Goal: Task Accomplishment & Management: Manage account settings

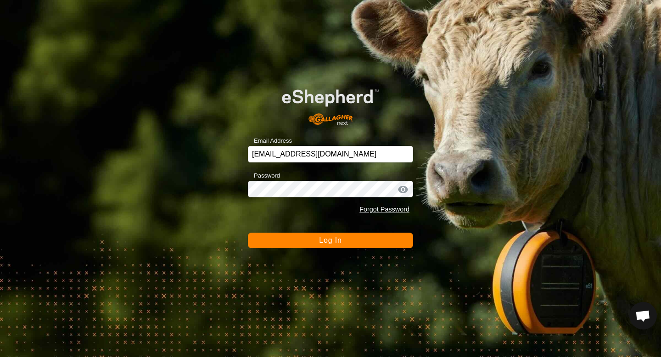
click at [367, 243] on button "Log In" at bounding box center [330, 241] width 165 height 16
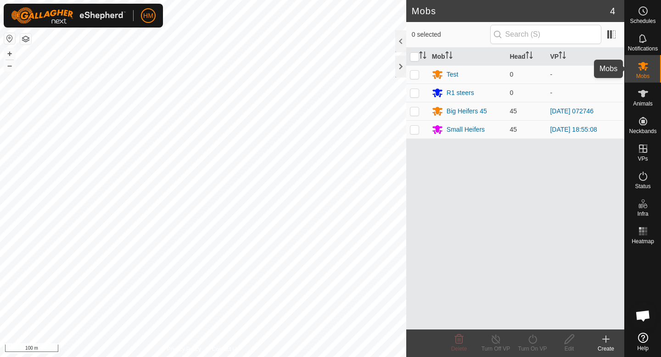
click at [640, 71] on icon at bounding box center [643, 66] width 11 height 11
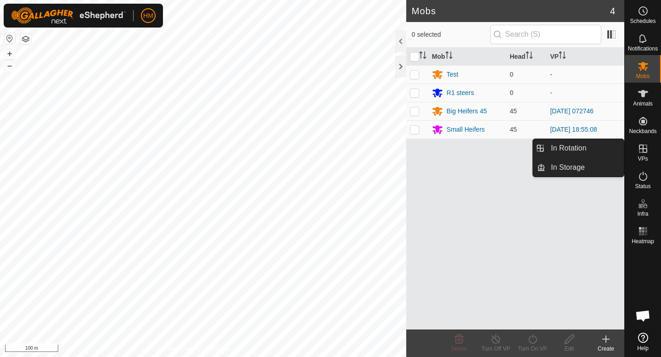
click at [648, 153] on icon at bounding box center [643, 148] width 11 height 11
click at [603, 146] on link "In Rotation" at bounding box center [585, 148] width 79 height 18
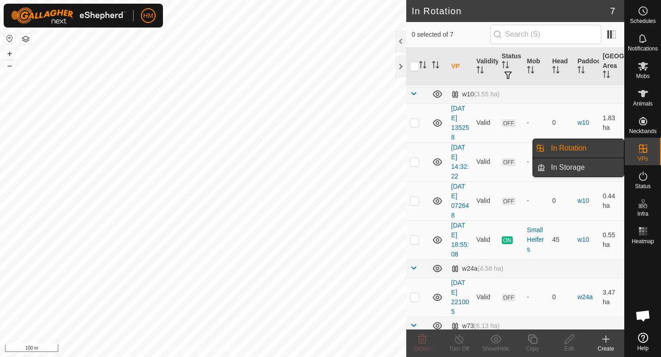
click at [597, 168] on link "In Storage" at bounding box center [585, 167] width 79 height 18
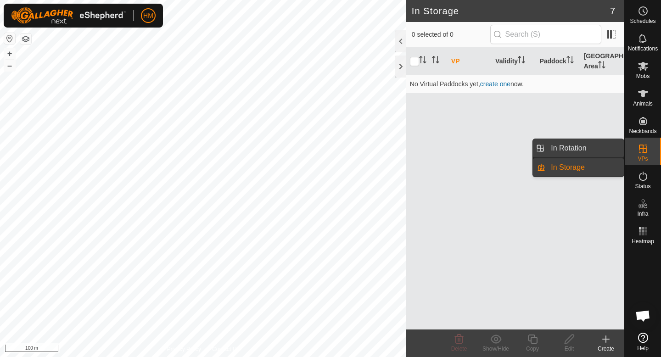
click at [592, 152] on link "In Rotation" at bounding box center [585, 148] width 79 height 18
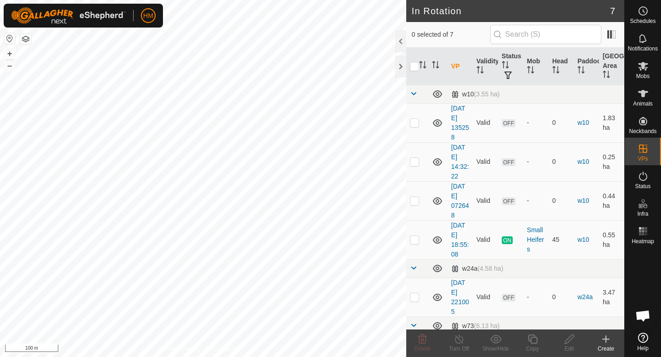
click at [606, 338] on icon at bounding box center [606, 339] width 0 height 6
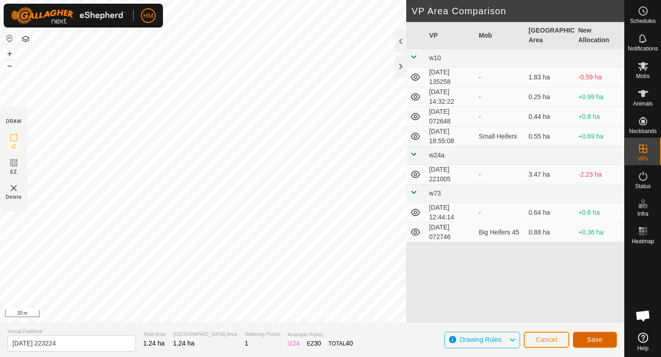
click at [600, 340] on span "Save" at bounding box center [596, 339] width 16 height 7
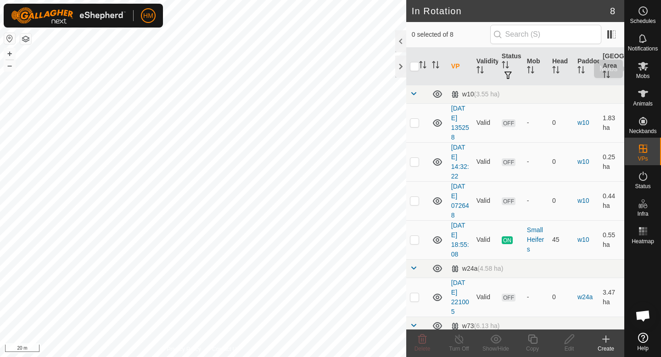
click at [640, 66] on icon at bounding box center [643, 66] width 11 height 11
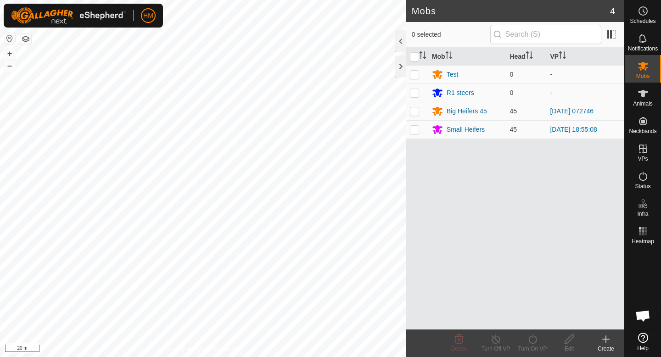
click at [413, 115] on td at bounding box center [418, 111] width 22 height 18
checkbox input "true"
click at [537, 343] on icon at bounding box center [532, 339] width 11 height 11
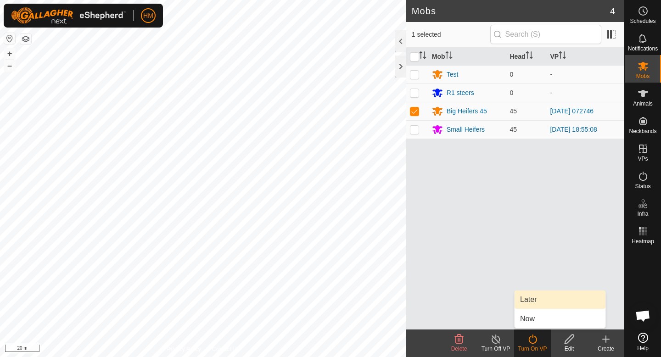
click at [539, 305] on link "Later" at bounding box center [560, 300] width 91 height 18
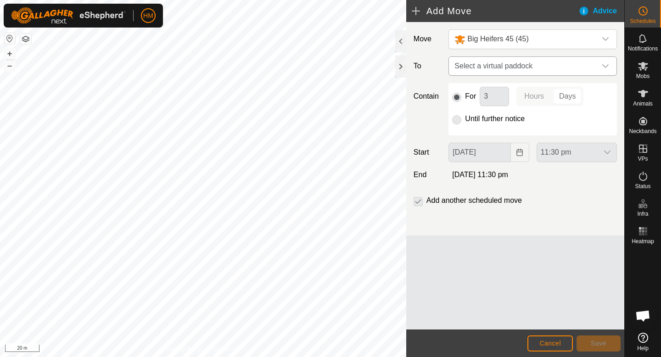
click at [603, 62] on icon "dropdown trigger" at bounding box center [605, 65] width 7 height 7
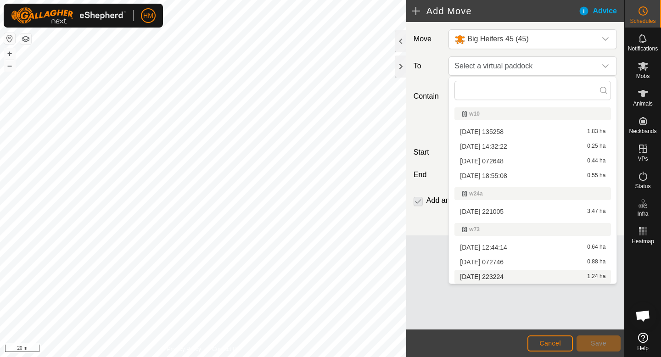
click at [486, 278] on li "[DATE] 223224 1.24 ha" at bounding box center [533, 277] width 157 height 14
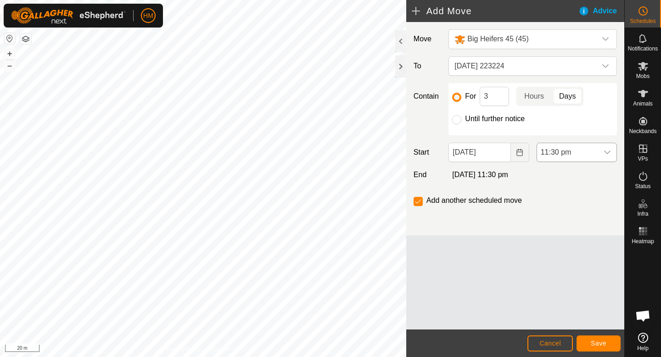
click at [608, 154] on icon "dropdown trigger" at bounding box center [607, 152] width 7 height 7
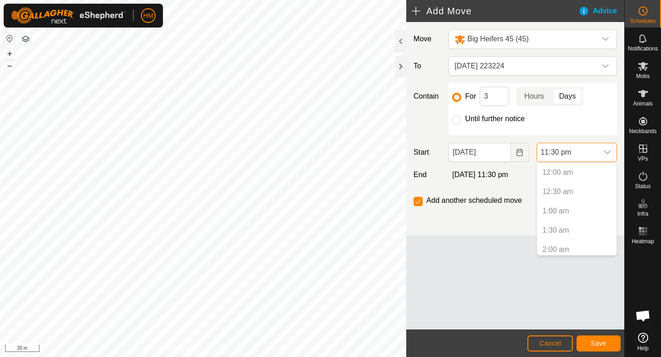
scroll to position [833, 0]
click at [522, 157] on button "Choose Date" at bounding box center [520, 152] width 18 height 19
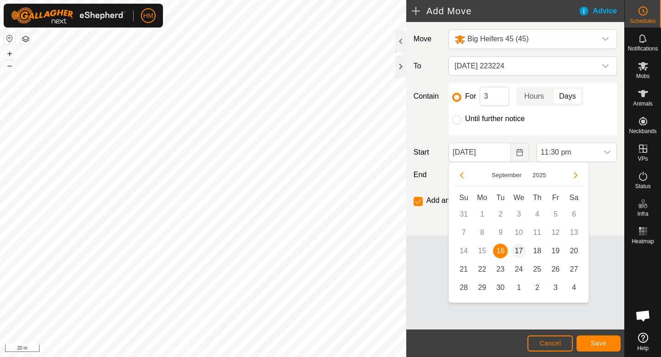
click at [523, 249] on span "17" at bounding box center [519, 251] width 15 height 15
type input "[DATE]"
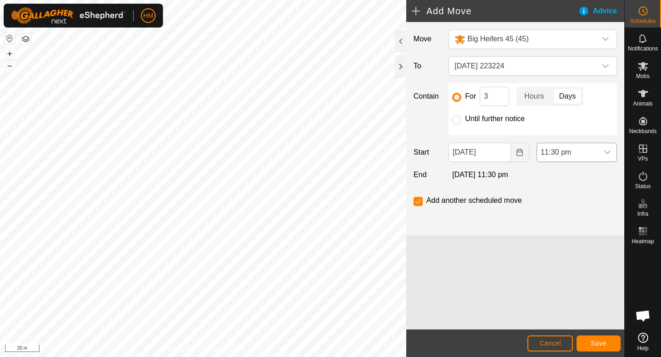
click at [611, 152] on icon "dropdown trigger" at bounding box center [607, 152] width 7 height 7
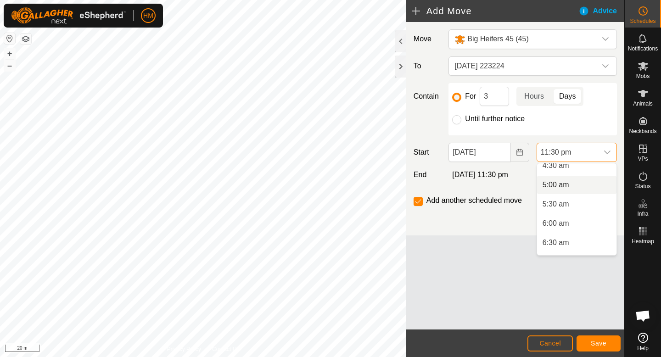
scroll to position [192, 0]
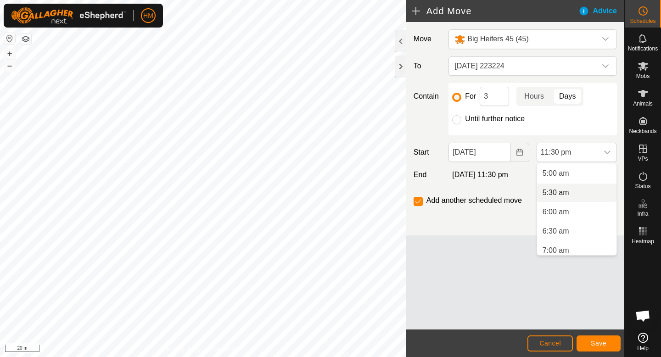
click at [573, 197] on li "5:30 am" at bounding box center [576, 193] width 79 height 18
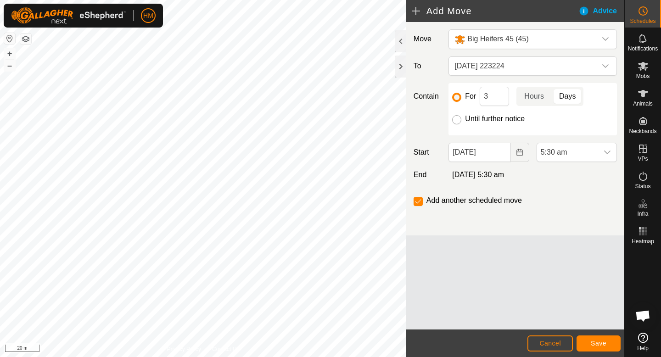
click at [458, 123] on input "Until further notice" at bounding box center [456, 119] width 9 height 9
radio input "true"
checkbox input "false"
click at [566, 67] on span "[DATE] 223224" at bounding box center [524, 66] width 146 height 18
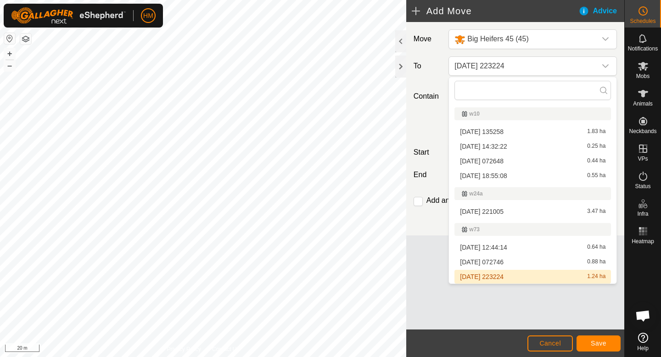
click at [496, 278] on li "[DATE] 223224 1.24 ha" at bounding box center [533, 277] width 157 height 14
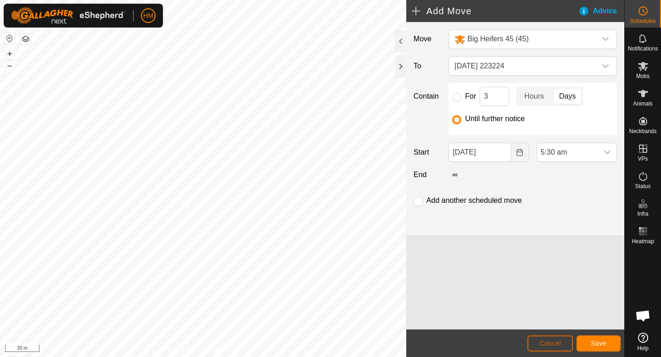
click at [542, 345] on span "Cancel" at bounding box center [551, 343] width 22 height 7
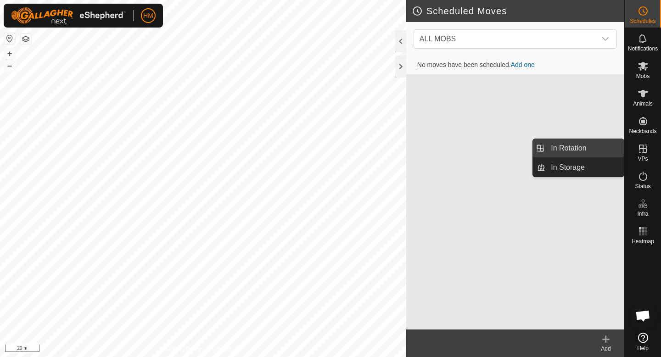
click at [576, 154] on link "In Rotation" at bounding box center [585, 148] width 79 height 18
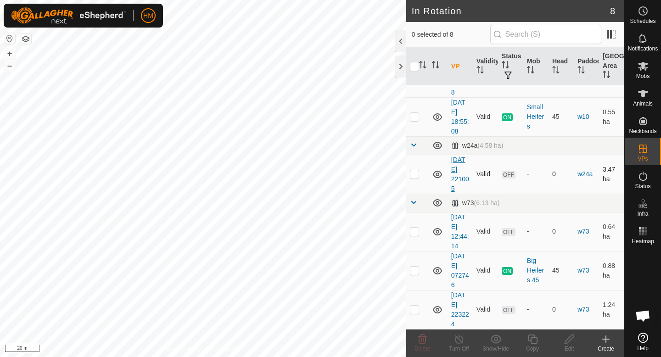
scroll to position [123, 0]
click at [460, 306] on link "[DATE] 223224" at bounding box center [461, 310] width 18 height 36
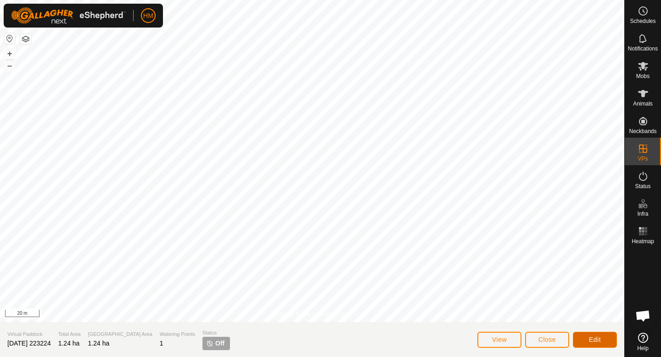
click at [592, 335] on button "Edit" at bounding box center [595, 340] width 44 height 16
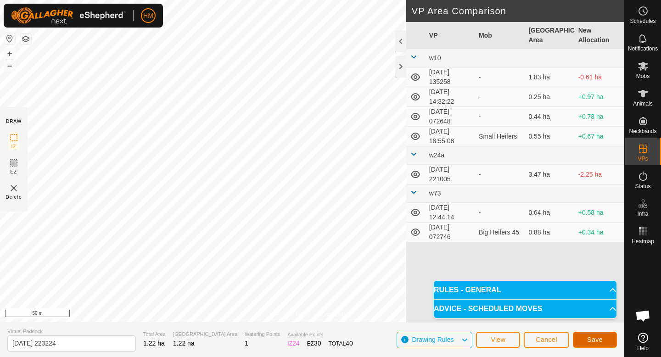
click at [595, 344] on button "Save" at bounding box center [595, 340] width 44 height 16
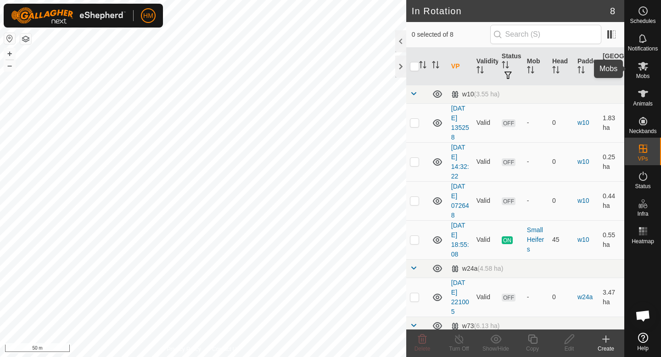
click at [645, 72] on es-mob-svg-icon at bounding box center [643, 66] width 17 height 15
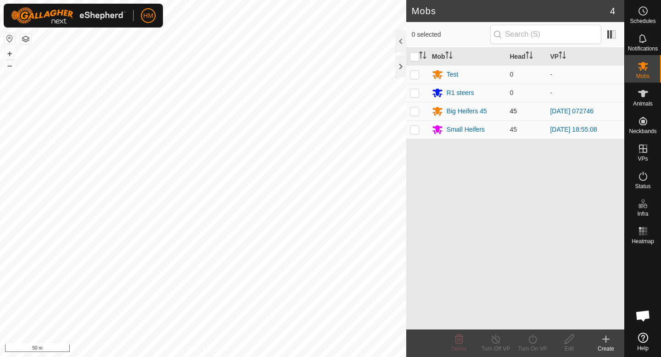
click at [417, 112] on p-checkbox at bounding box center [414, 110] width 9 height 7
checkbox input "true"
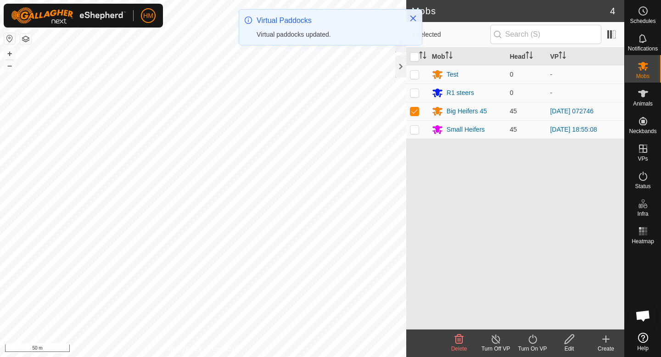
click at [538, 341] on turn-on-svg-icon at bounding box center [532, 339] width 37 height 11
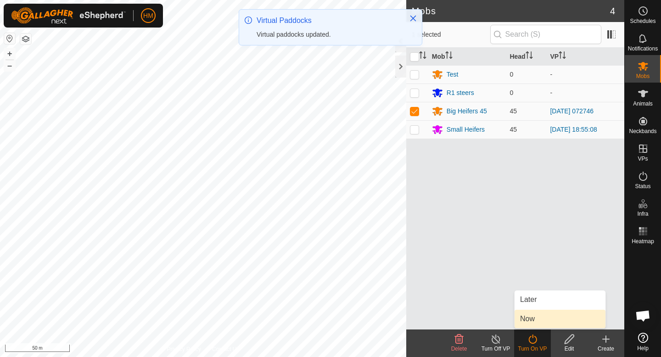
click at [538, 316] on link "Now" at bounding box center [560, 319] width 91 height 18
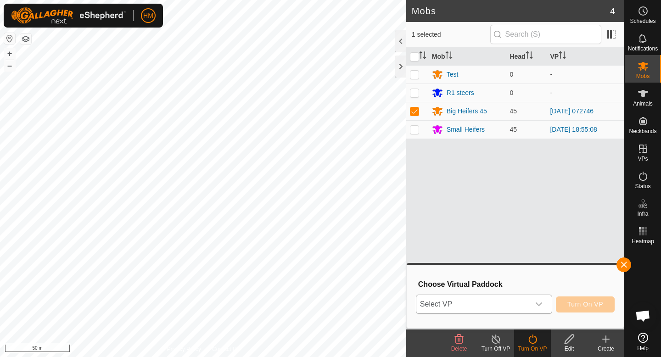
click at [541, 304] on icon "dropdown trigger" at bounding box center [539, 305] width 6 height 4
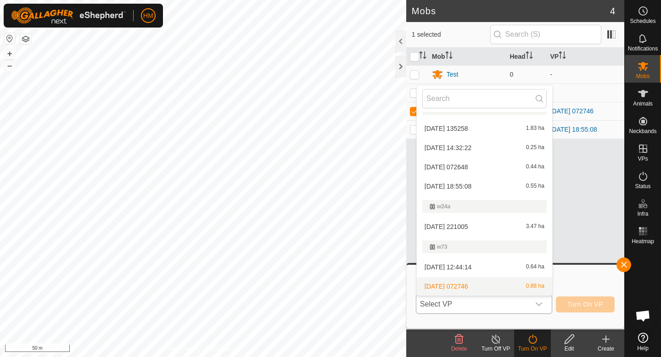
scroll to position [33, 0]
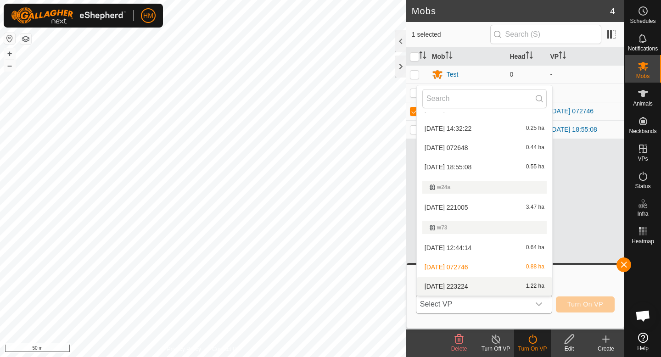
click at [453, 285] on li "[DATE] 223224 1.22 ha" at bounding box center [485, 286] width 136 height 18
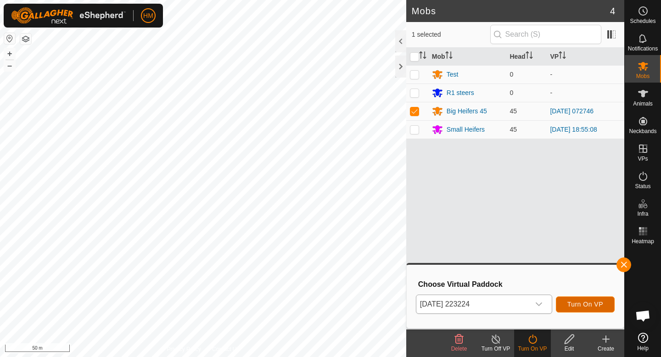
click at [590, 305] on span "Turn On VP" at bounding box center [586, 304] width 36 height 7
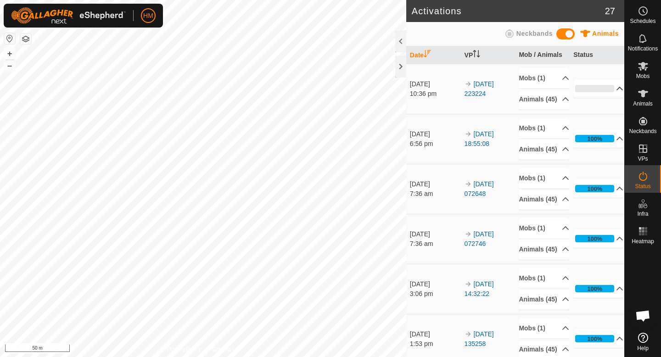
click at [616, 95] on p-accordion-header "0%" at bounding box center [599, 88] width 50 height 18
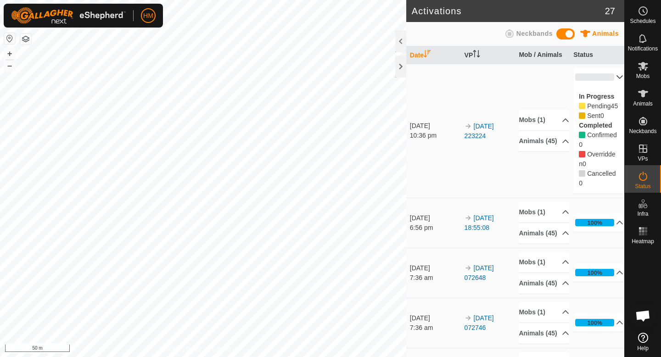
click at [614, 79] on p-accordion-header "0%" at bounding box center [599, 77] width 50 height 18
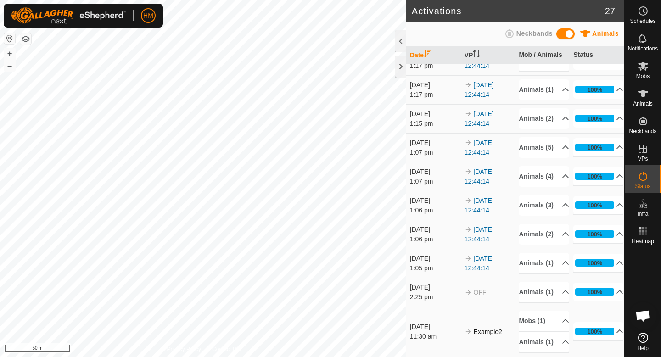
scroll to position [918, 0]
click at [401, 64] on div at bounding box center [401, 67] width 11 height 22
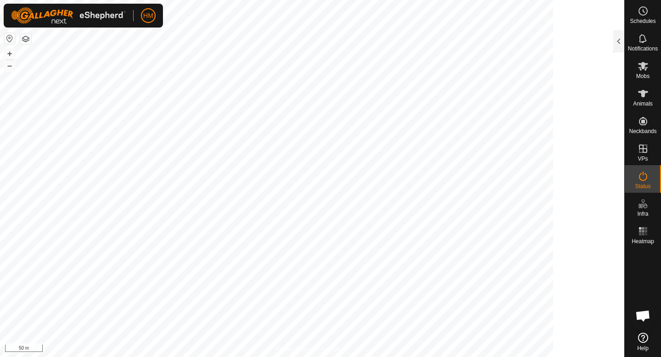
scroll to position [3618, 0]
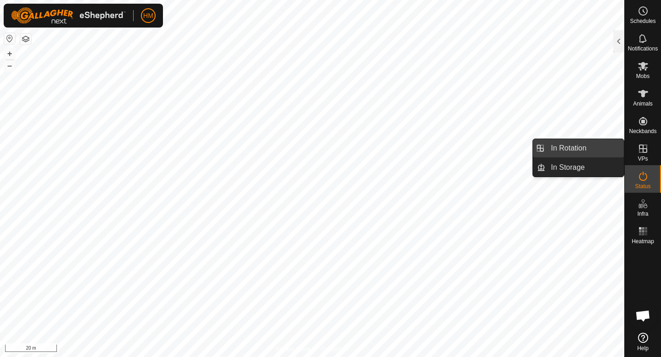
click at [581, 147] on link "In Rotation" at bounding box center [585, 148] width 79 height 18
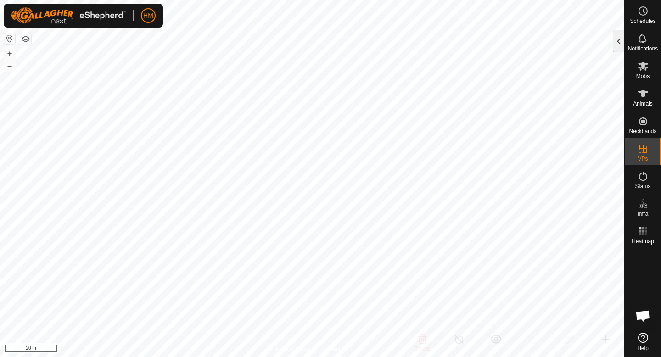
click at [622, 34] on div at bounding box center [619, 41] width 11 height 22
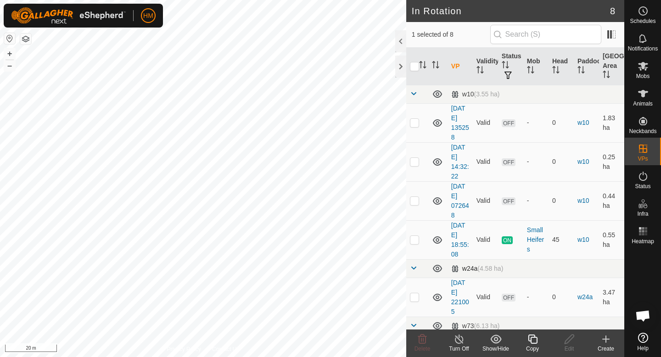
scroll to position [123, 0]
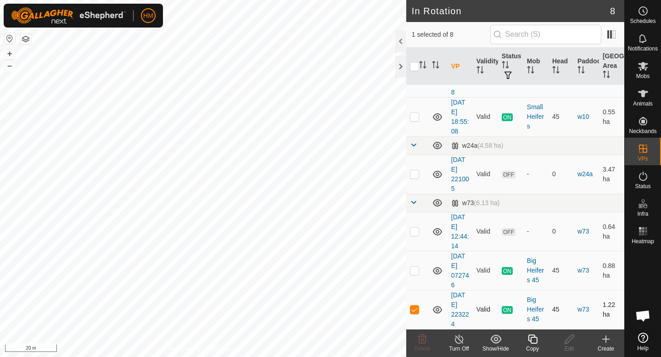
click at [414, 309] on p-checkbox at bounding box center [414, 309] width 9 height 7
checkbox input "false"
click at [416, 272] on p-checkbox at bounding box center [414, 270] width 9 height 7
checkbox input "false"
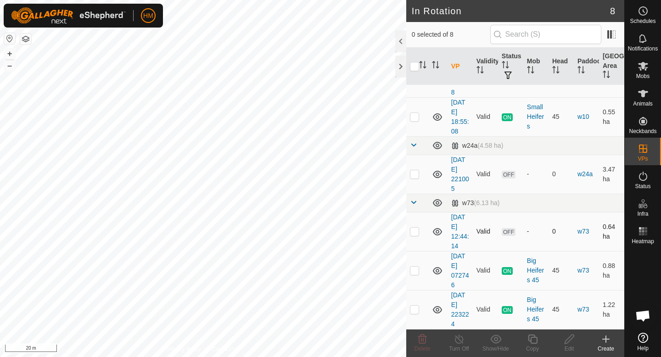
scroll to position [0, 0]
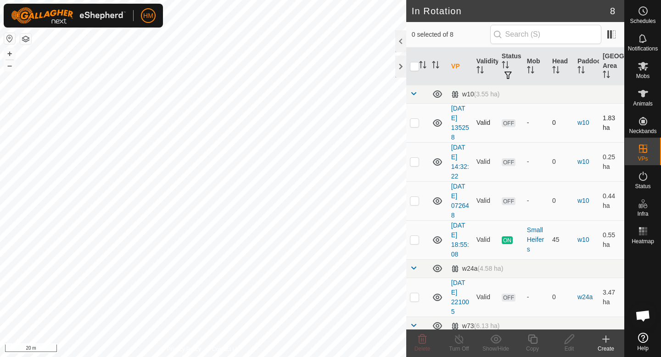
click at [416, 126] on p-tablecheckbox at bounding box center [414, 122] width 9 height 7
click at [422, 343] on icon at bounding box center [422, 339] width 11 height 11
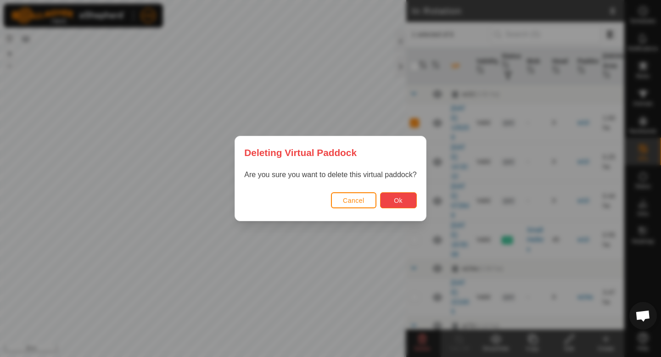
click at [395, 201] on span "Ok" at bounding box center [398, 200] width 9 height 7
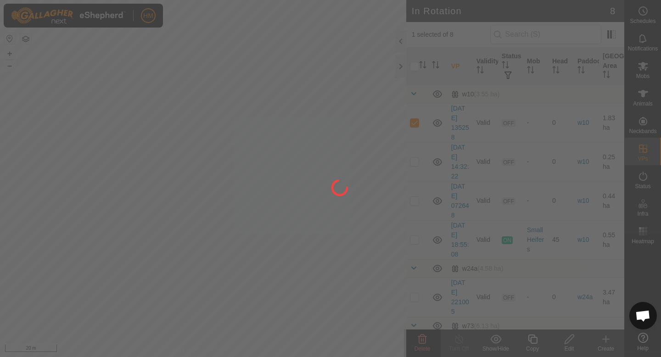
checkbox input "false"
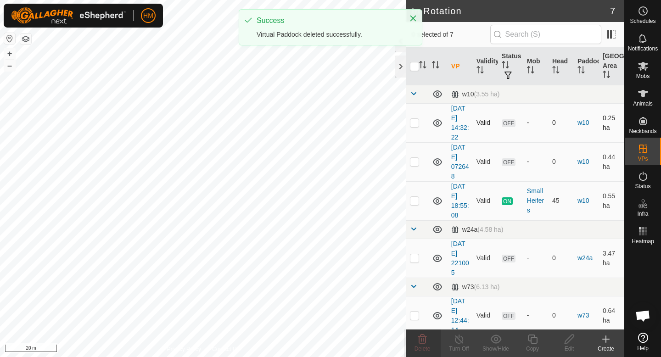
click at [415, 120] on p-checkbox at bounding box center [414, 122] width 9 height 7
checkbox input "true"
click at [414, 164] on p-checkbox at bounding box center [414, 161] width 9 height 7
checkbox input "true"
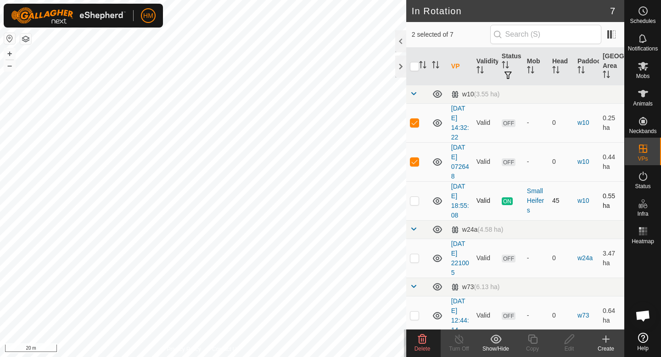
click at [414, 207] on td at bounding box center [418, 200] width 22 height 39
checkbox input "true"
click at [415, 163] on p-checkbox at bounding box center [414, 161] width 9 height 7
checkbox input "false"
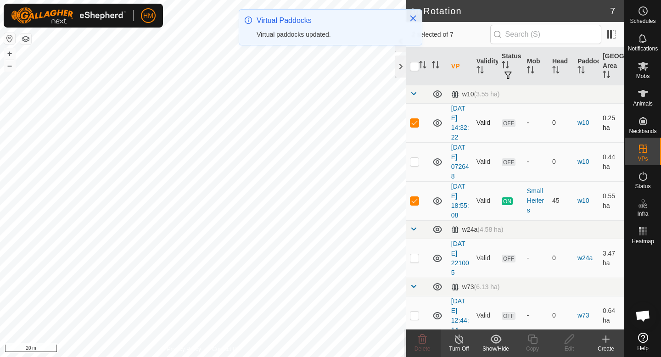
click at [416, 122] on p-checkbox at bounding box center [414, 122] width 9 height 7
checkbox input "false"
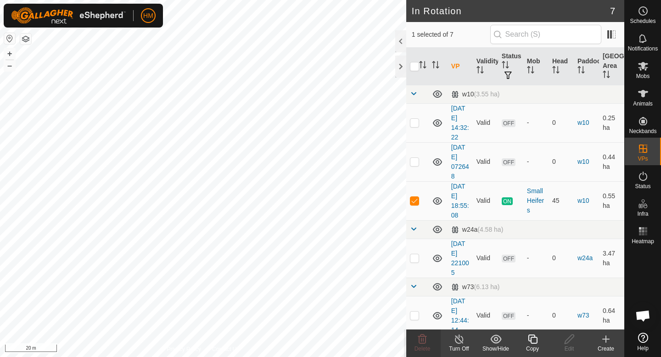
click at [606, 342] on icon at bounding box center [606, 339] width 0 height 6
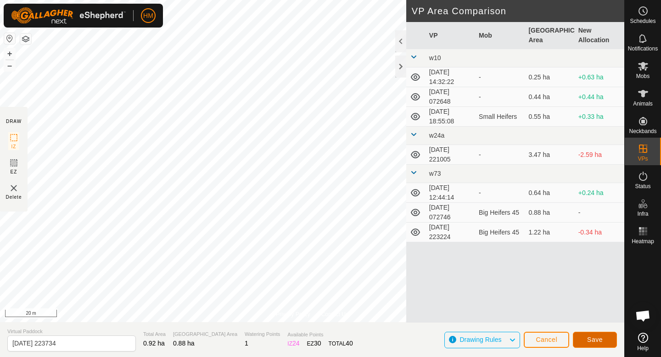
click at [602, 344] on button "Save" at bounding box center [595, 340] width 44 height 16
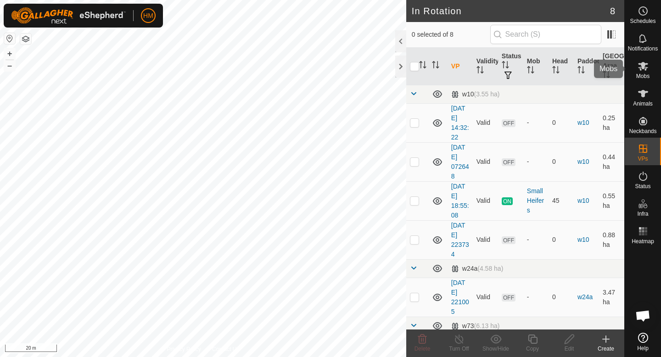
click at [639, 61] on icon at bounding box center [643, 66] width 11 height 11
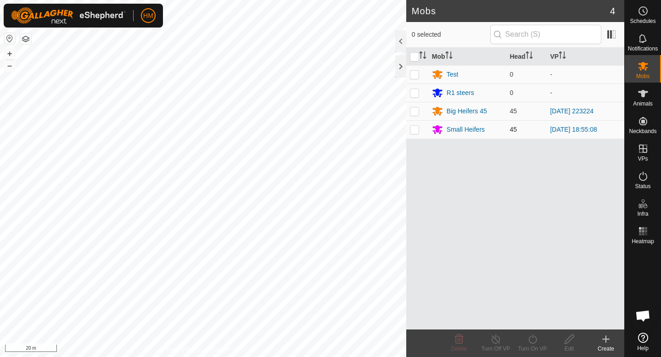
click at [415, 129] on p-checkbox at bounding box center [414, 129] width 9 height 7
checkbox input "true"
click at [535, 349] on div "Turn On VP" at bounding box center [532, 349] width 37 height 8
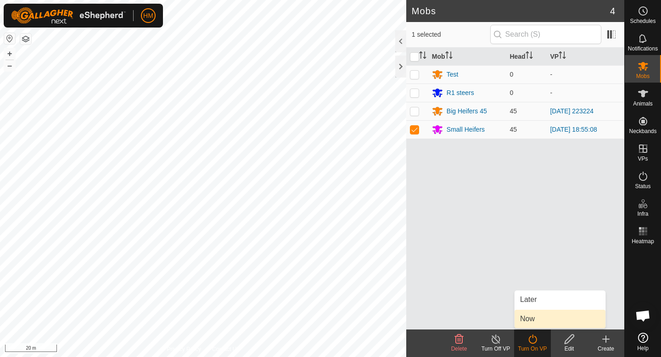
click at [544, 317] on link "Now" at bounding box center [560, 319] width 91 height 18
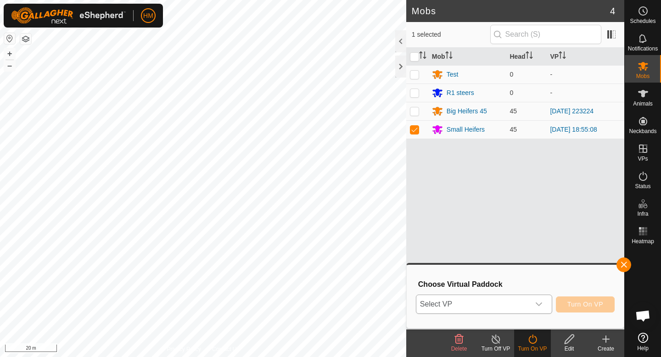
click at [539, 303] on icon "dropdown trigger" at bounding box center [539, 304] width 7 height 7
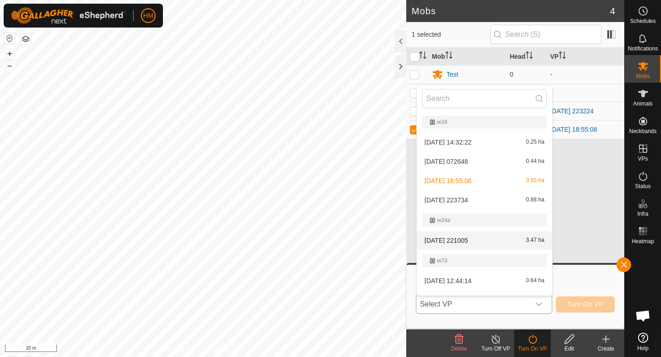
scroll to position [14, 0]
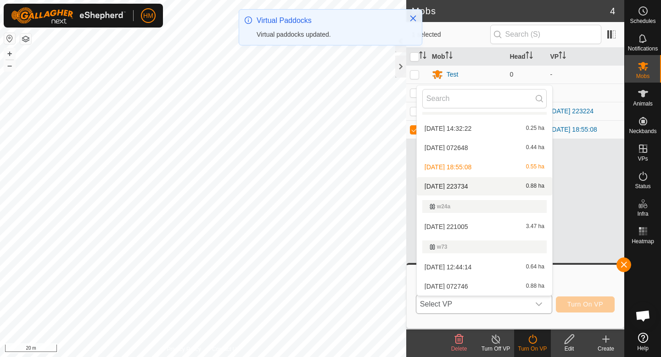
click at [475, 189] on li "[DATE] 223734 0.88 ha" at bounding box center [485, 186] width 136 height 18
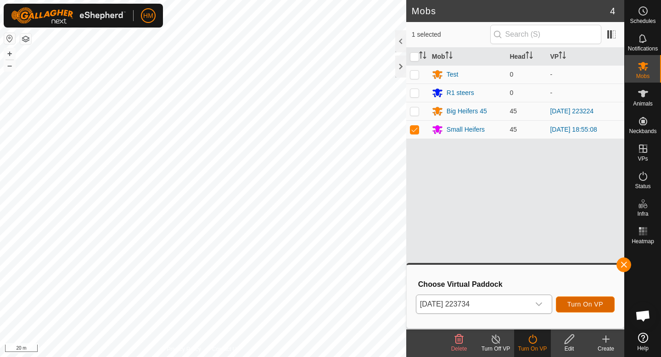
click at [585, 303] on span "Turn On VP" at bounding box center [586, 304] width 36 height 7
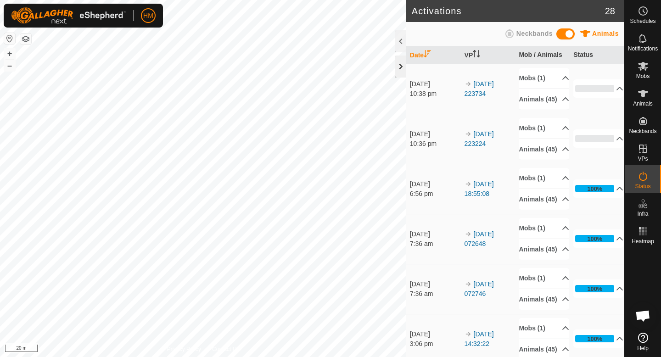
click at [398, 66] on div at bounding box center [401, 67] width 11 height 22
